Goal: Transaction & Acquisition: Purchase product/service

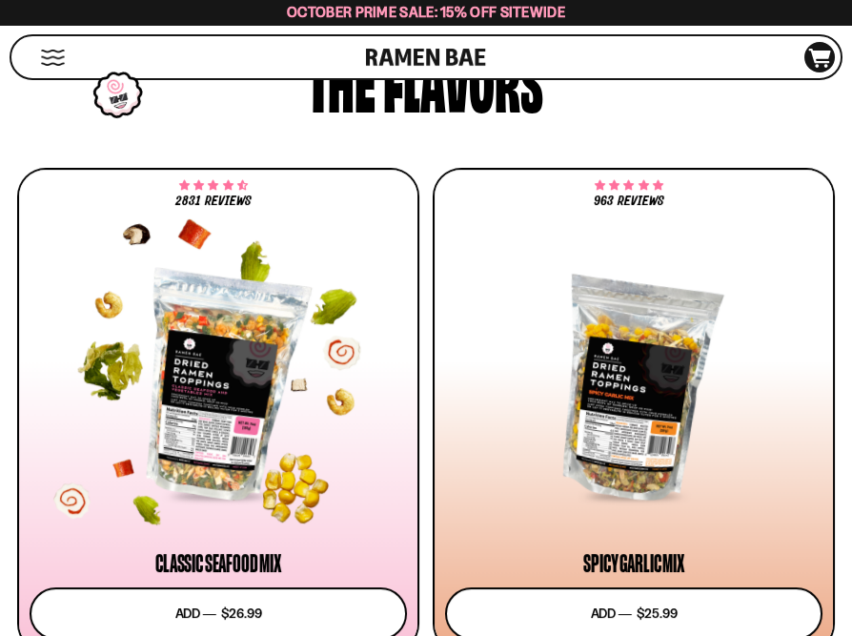
scroll to position [1143, 0]
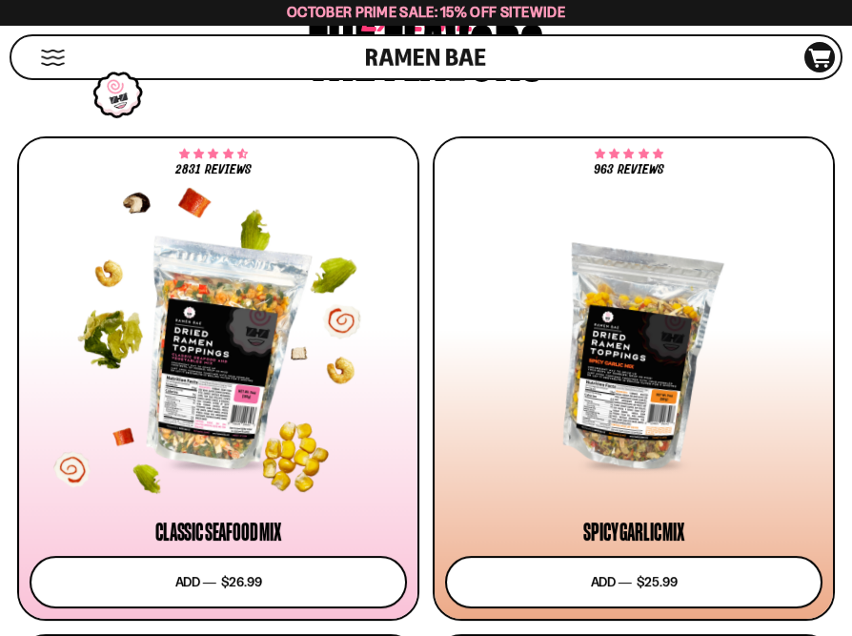
click at [198, 345] on div at bounding box center [218, 354] width 377 height 224
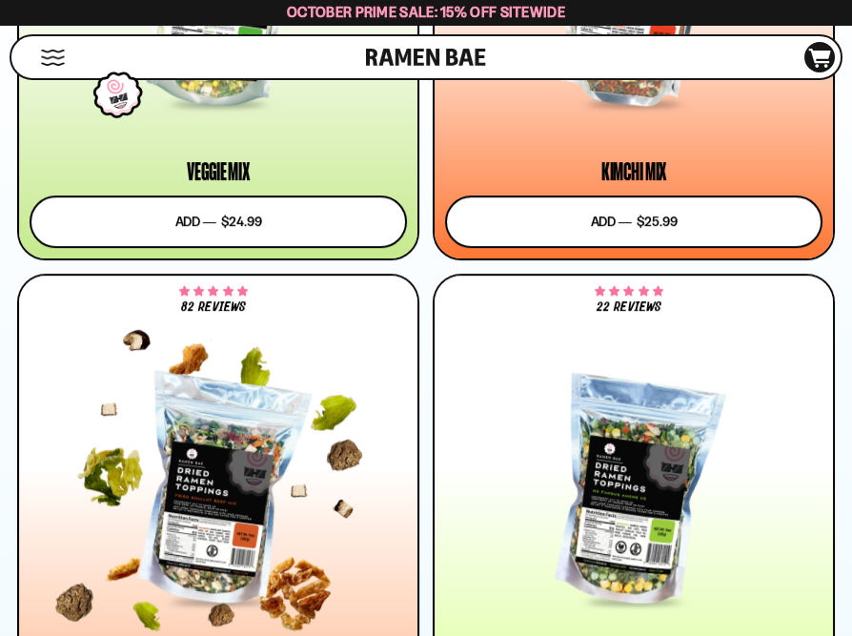
scroll to position [2097, 0]
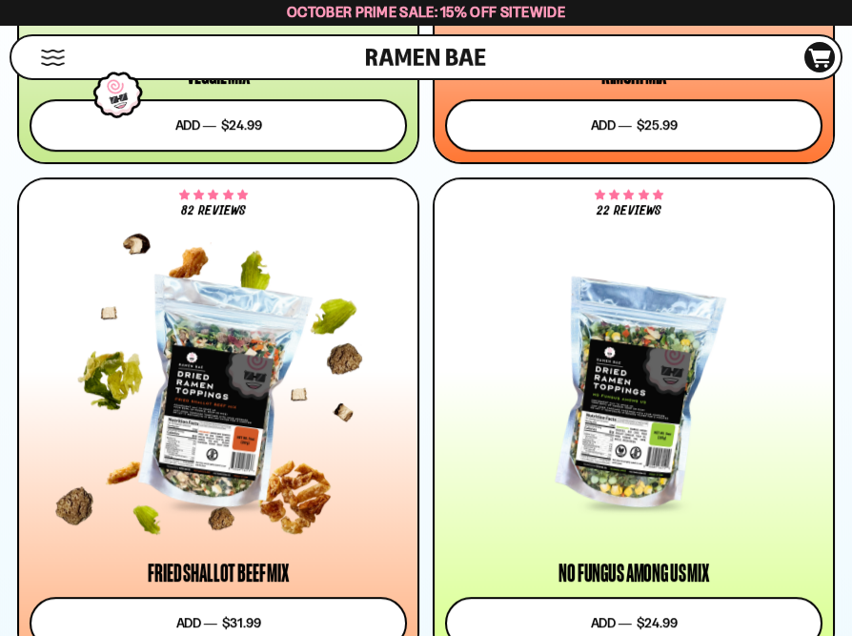
click at [216, 387] on div at bounding box center [218, 395] width 377 height 224
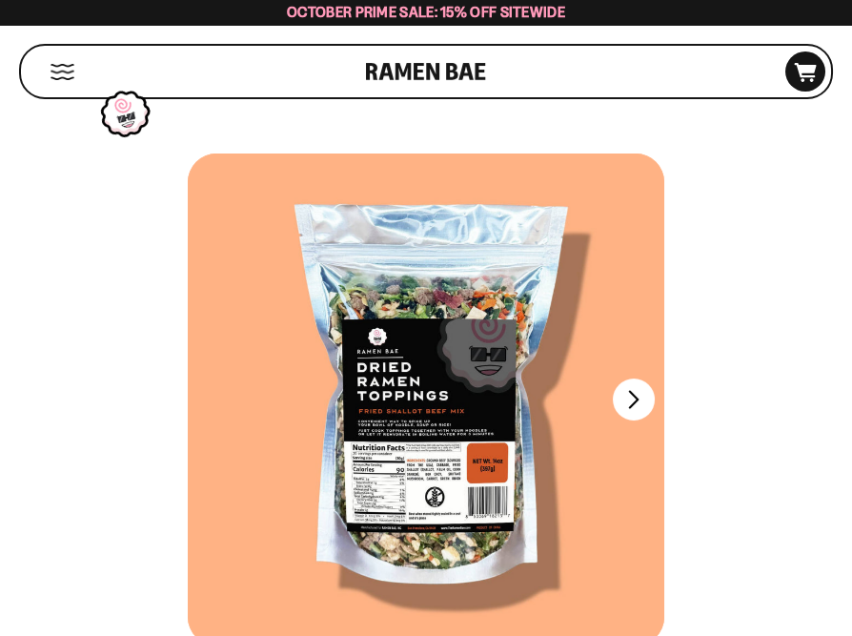
click at [450, 382] on div at bounding box center [426, 399] width 477 height 492
click at [630, 403] on button "FADCB6FD-DFAB-4417-9F21-029242090B77" at bounding box center [634, 400] width 46 height 46
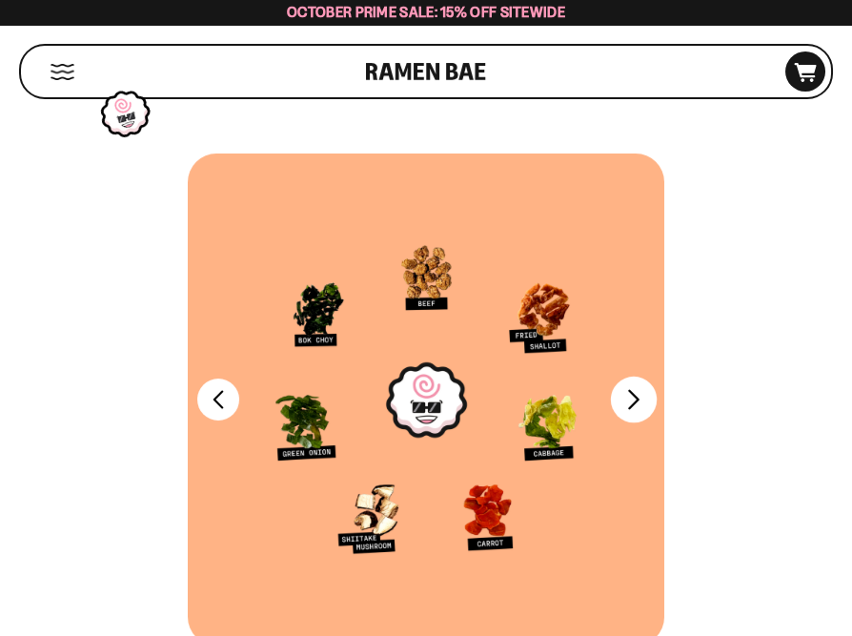
click at [647, 406] on button "FADCB6FD-DFAB-4417-9F21-029242090B77" at bounding box center [634, 400] width 46 height 46
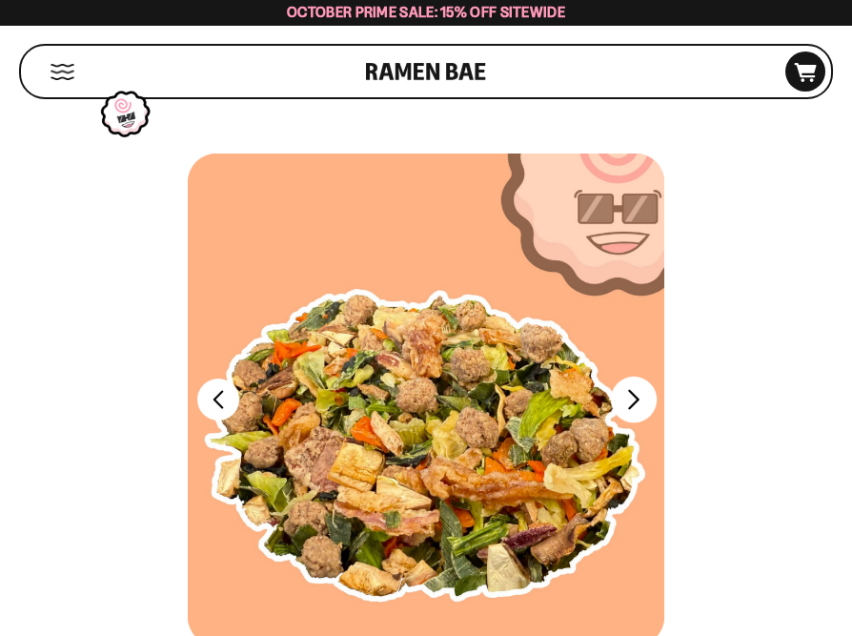
click at [647, 406] on button "FADCB6FD-DFAB-4417-9F21-029242090B77" at bounding box center [634, 400] width 46 height 46
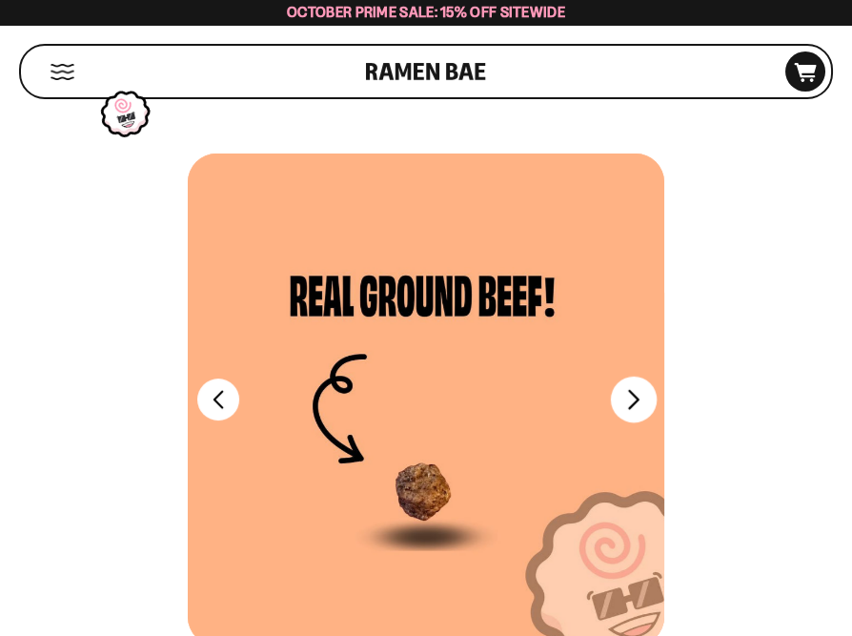
click at [647, 406] on button "FADCB6FD-DFAB-4417-9F21-029242090B77" at bounding box center [634, 400] width 46 height 46
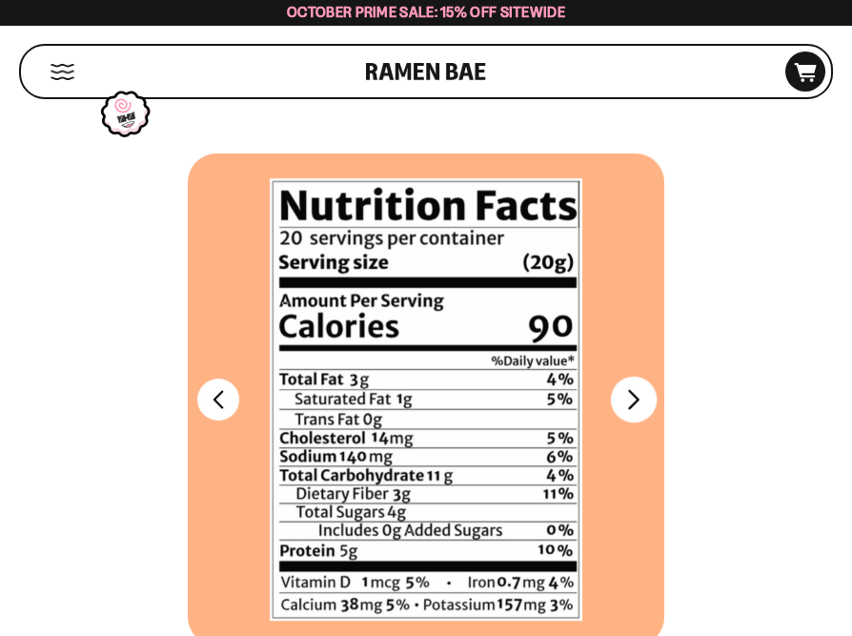
click at [647, 406] on div at bounding box center [426, 399] width 477 height 492
click at [209, 399] on button "FADCB6FD-DFAB-4417-9F21-029242090B77" at bounding box center [218, 400] width 46 height 46
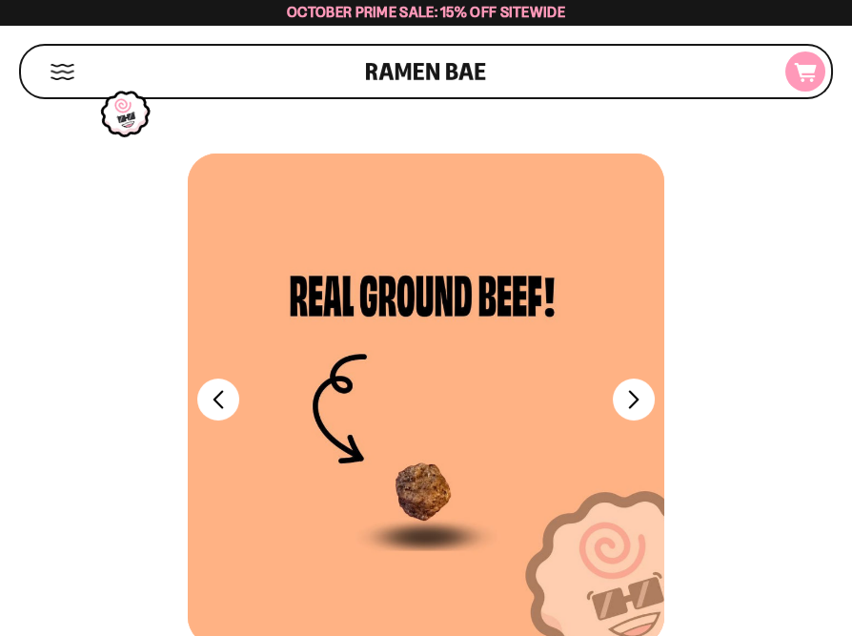
click at [806, 73] on icon "D0381C2F-513E-4F90-8A41-6F0A75DCBAAA" at bounding box center [805, 72] width 51 height 19
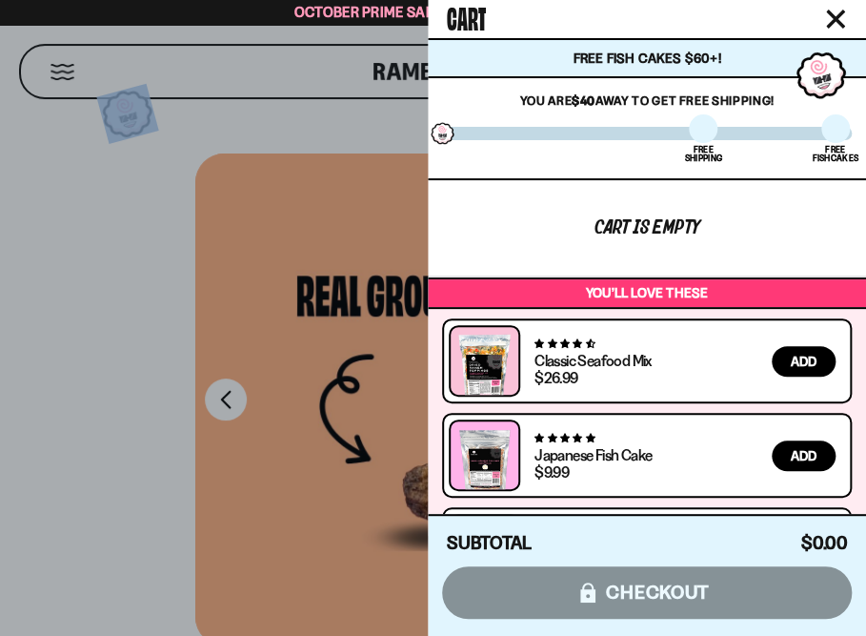
click at [841, 12] on icon "Close cart" at bounding box center [835, 18] width 17 height 17
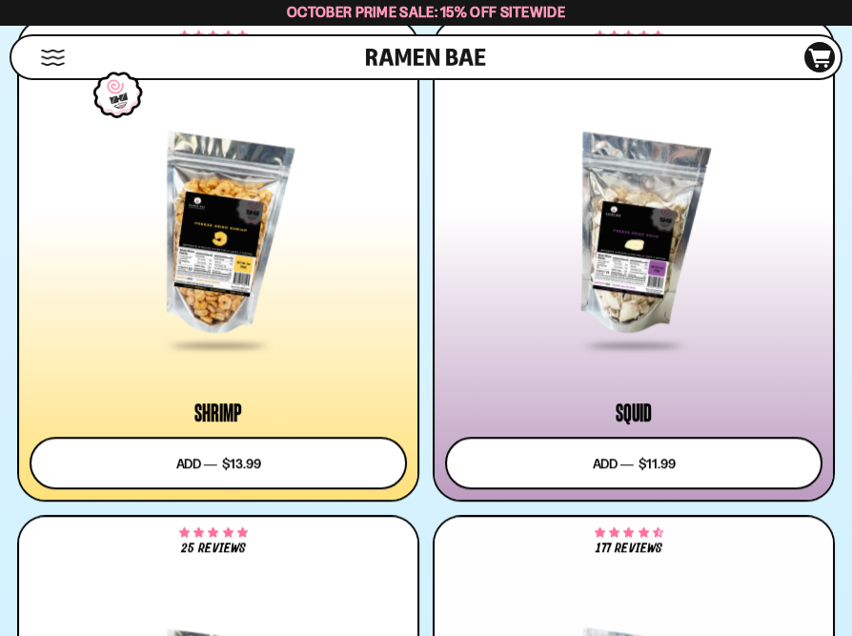
scroll to position [3717, 0]
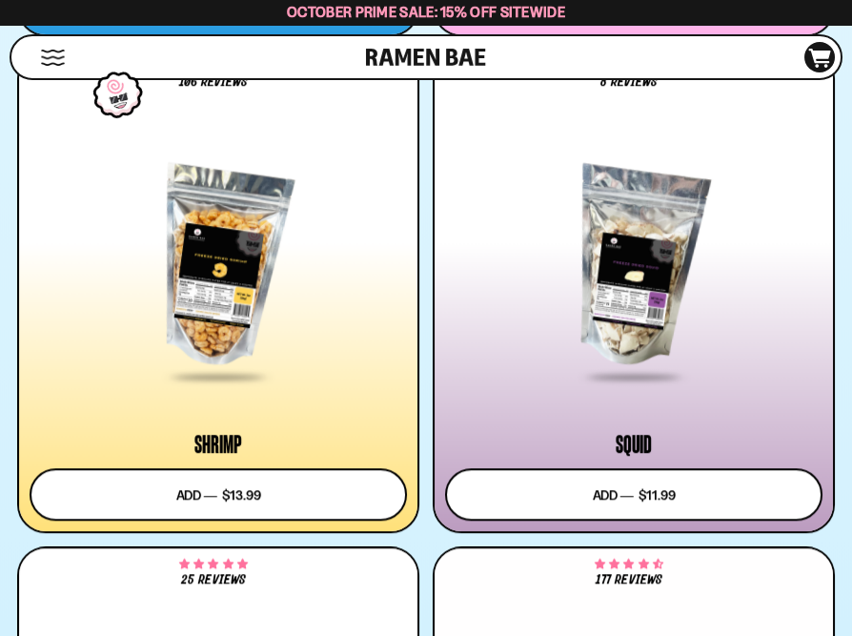
click at [598, 319] on div at bounding box center [633, 267] width 377 height 224
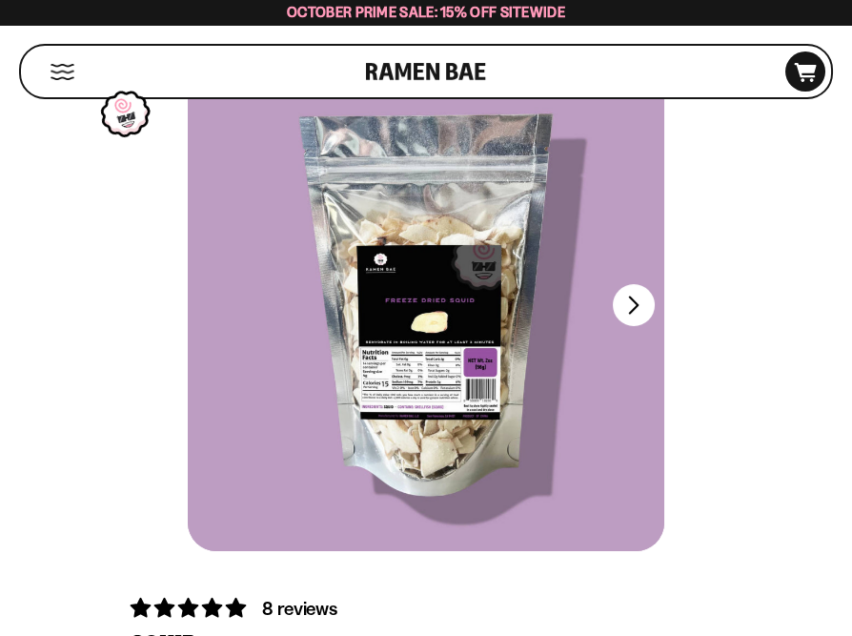
scroll to position [191, 0]
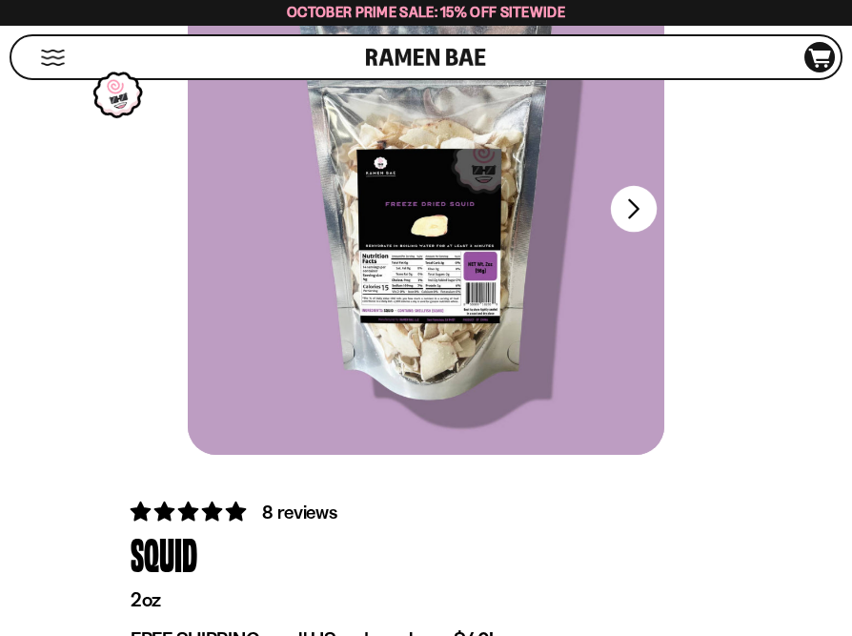
click at [641, 216] on button "FADCB6FD-DFAB-4417-9F21-029242090B77" at bounding box center [634, 209] width 46 height 46
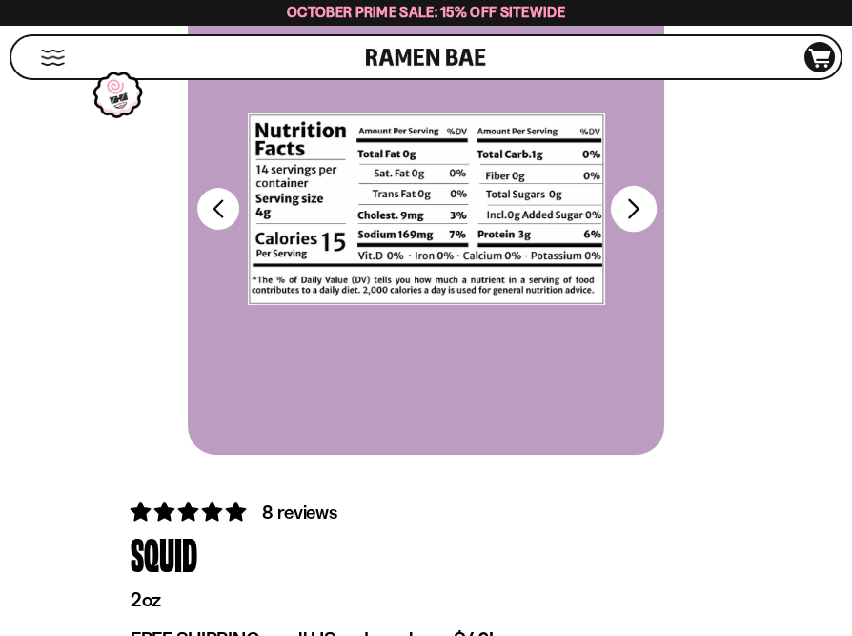
click at [641, 216] on div at bounding box center [426, 209] width 477 height 492
click at [226, 211] on button "FADCB6FD-DFAB-4417-9F21-029242090B77" at bounding box center [218, 209] width 46 height 46
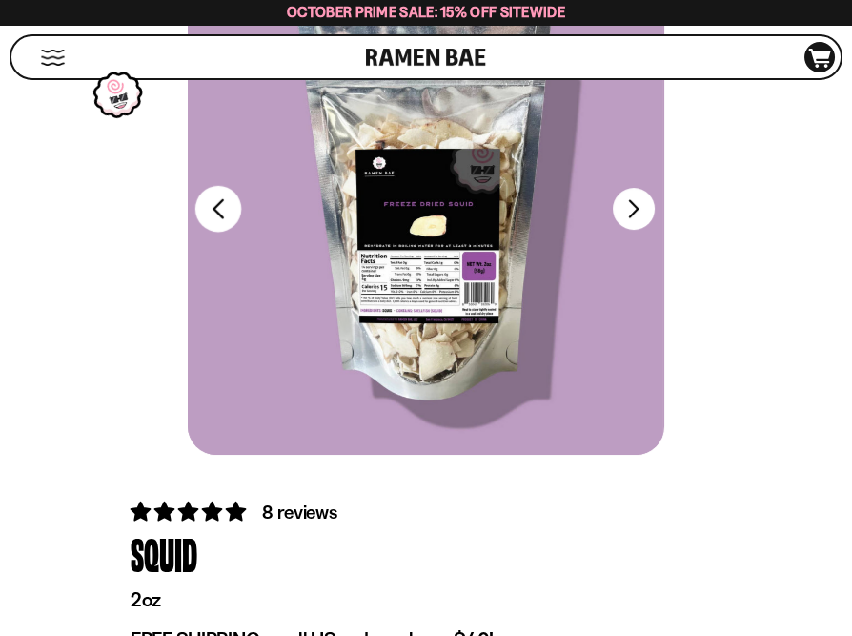
click at [226, 211] on div at bounding box center [425, 209] width 477 height 492
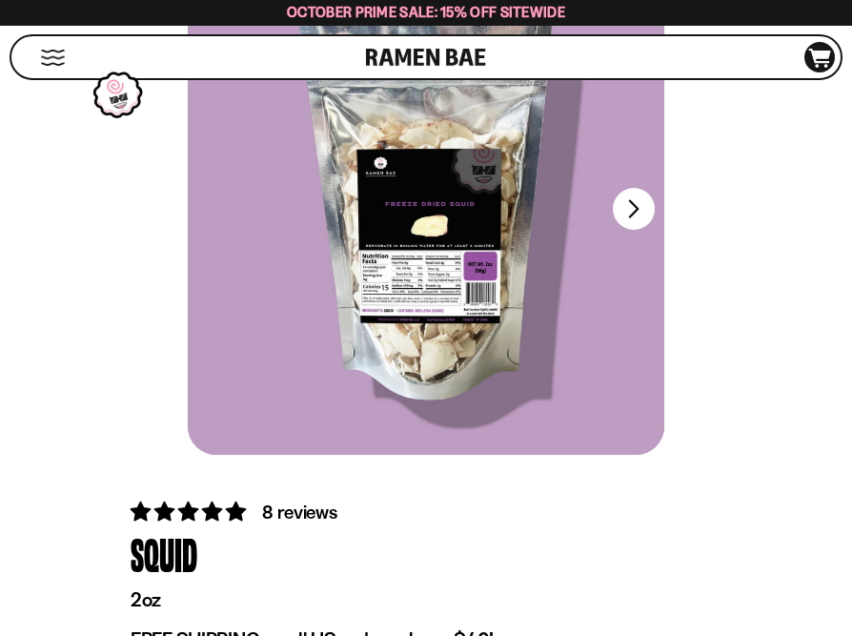
click at [414, 345] on div at bounding box center [426, 209] width 477 height 492
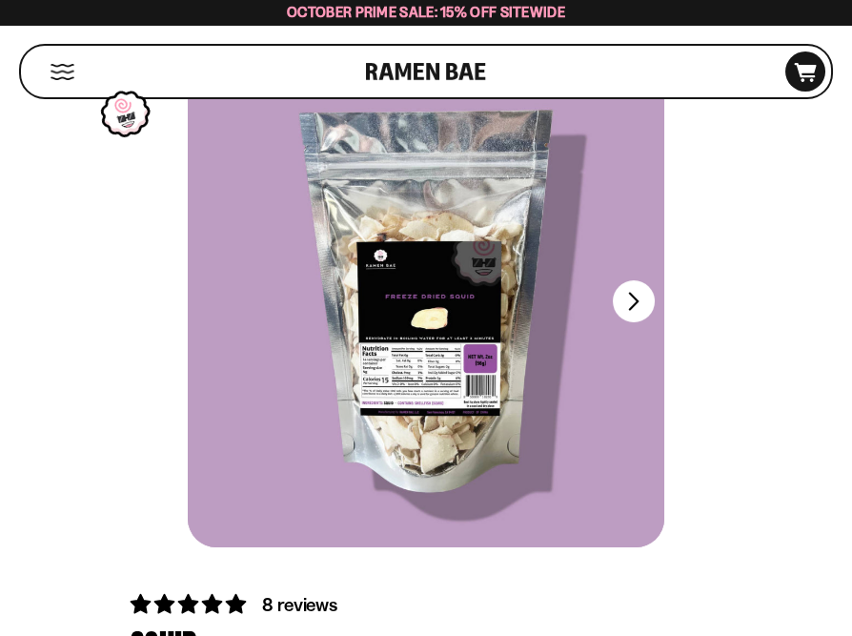
scroll to position [0, 0]
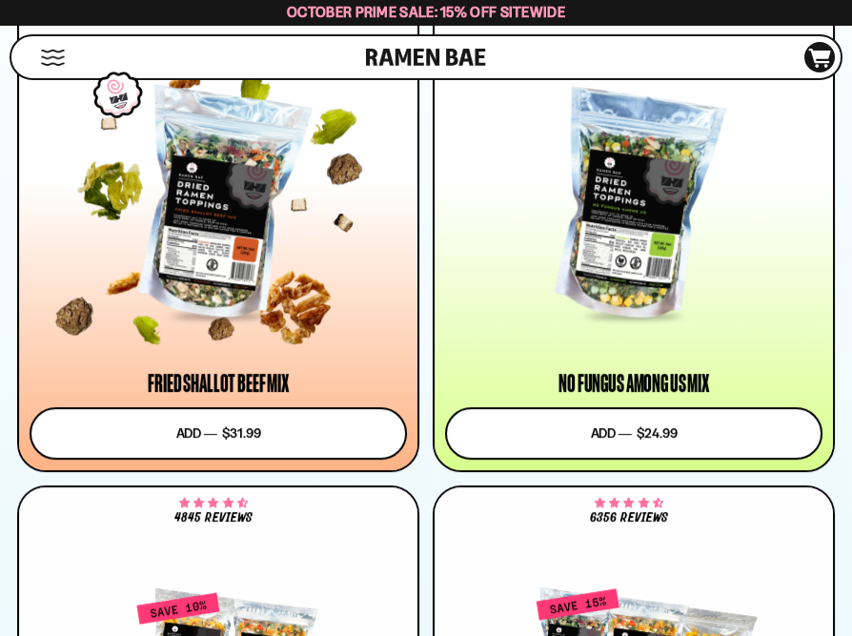
scroll to position [2382, 0]
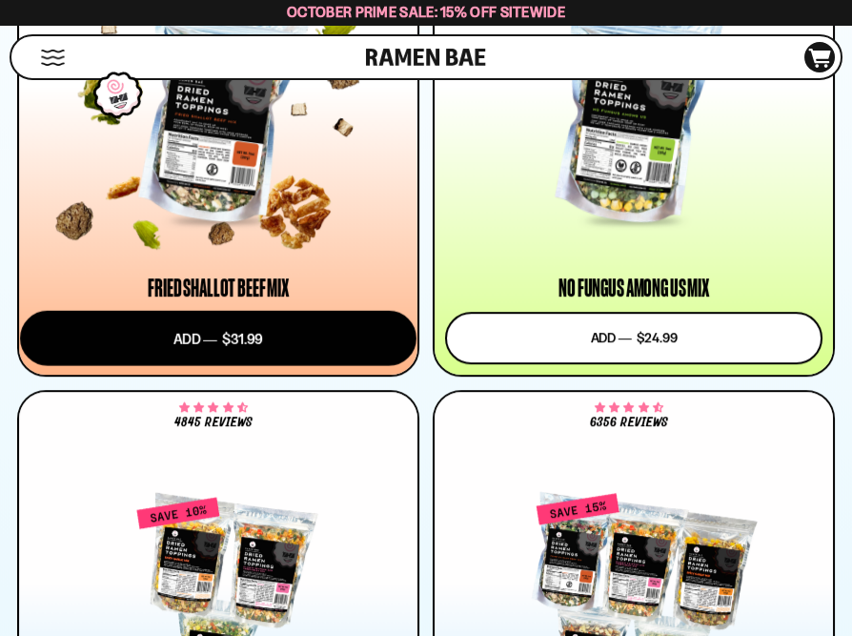
click at [211, 336] on button "Add to cart Add ― Regular price $31.99 Regular price Sale price $31.99 Unit pri…" at bounding box center [218, 337] width 397 height 55
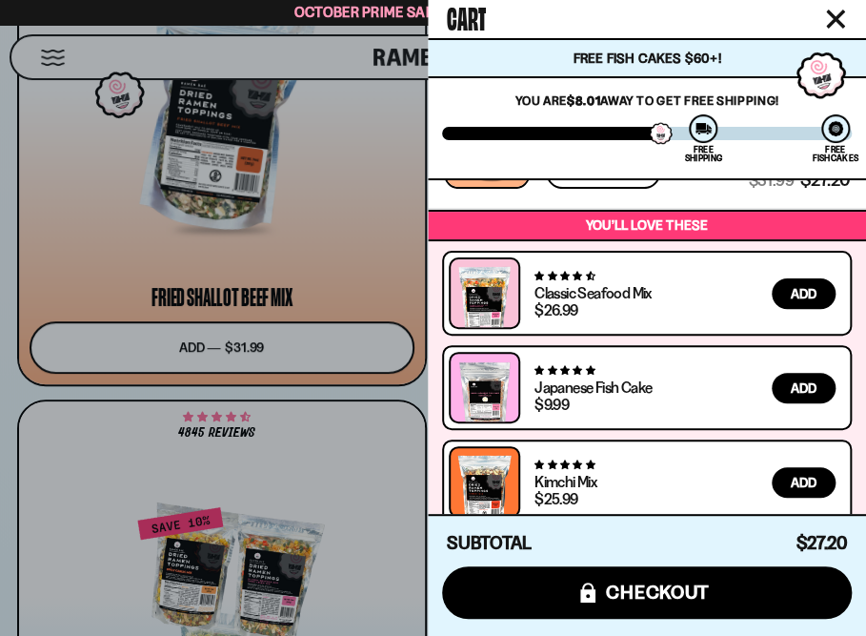
scroll to position [105, 0]
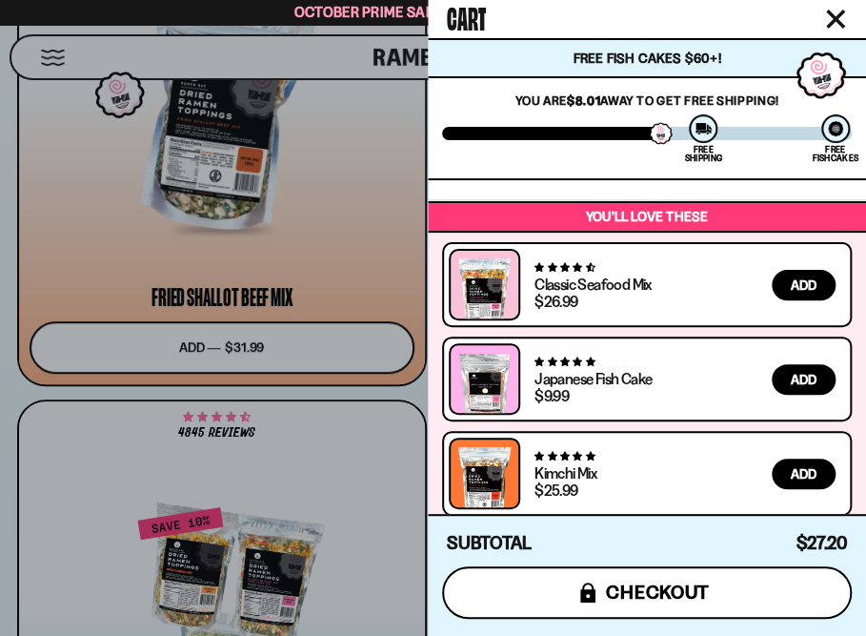
click at [662, 586] on span "checkout" at bounding box center [658, 591] width 104 height 21
